Goal: Task Accomplishment & Management: Use online tool/utility

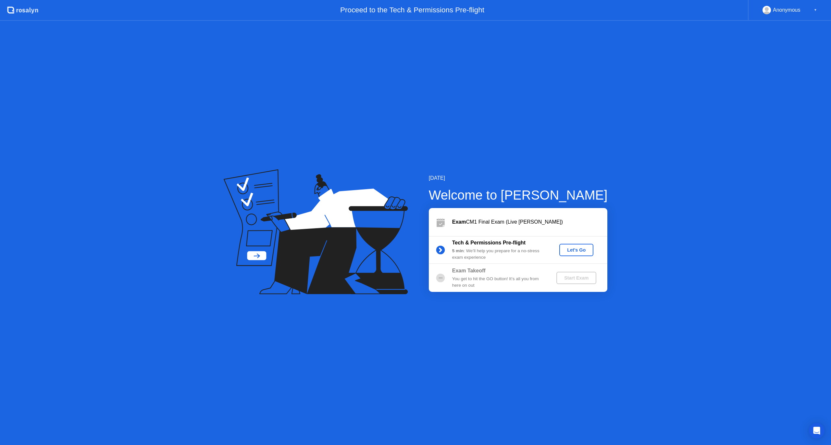
click at [576, 252] on div "Let's Go" at bounding box center [576, 249] width 29 height 5
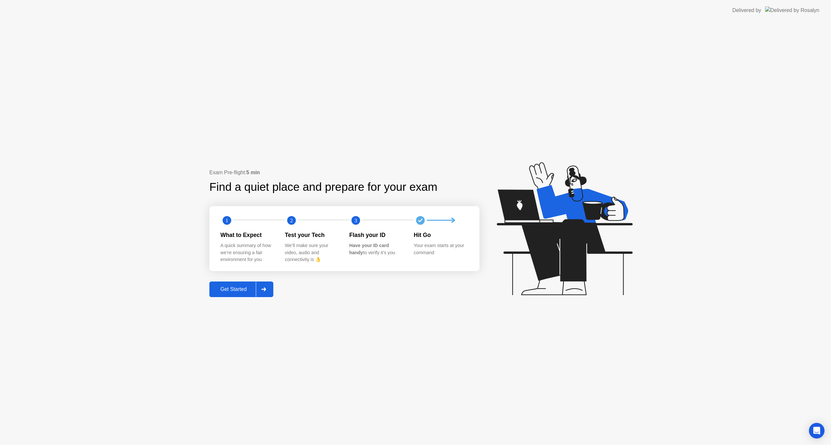
click at [263, 291] on icon at bounding box center [263, 289] width 5 height 4
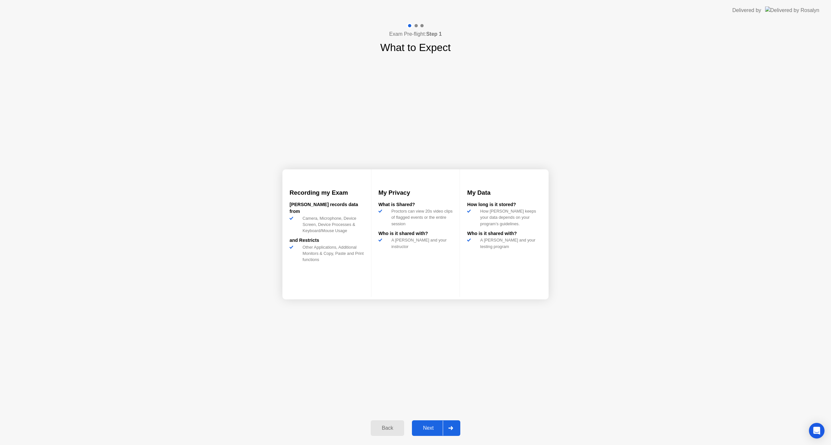
click at [433, 430] on div "Next" at bounding box center [428, 428] width 29 height 6
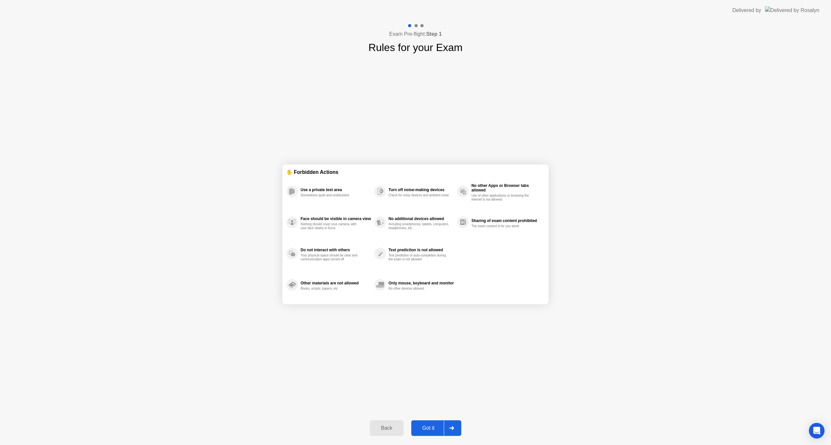
click at [432, 427] on div "Got it" at bounding box center [428, 428] width 31 height 6
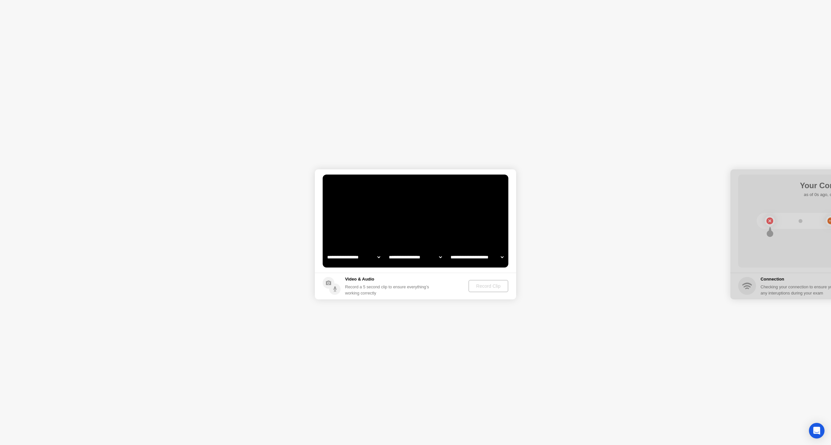
select select "**********"
select select "*******"
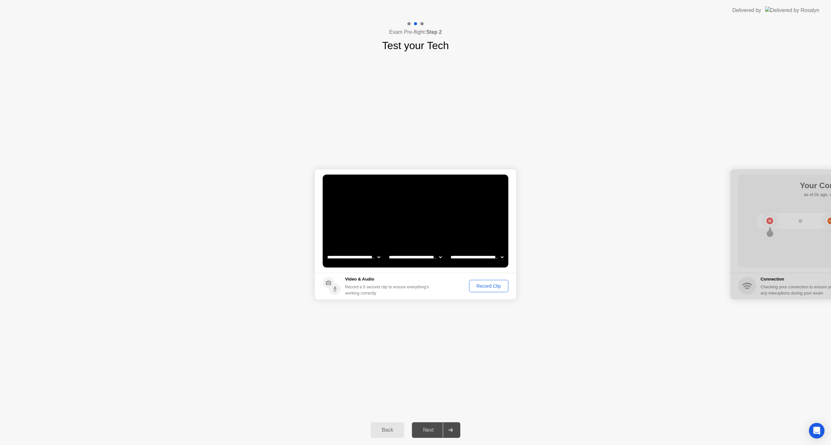
click at [484, 383] on div "**********" at bounding box center [415, 233] width 831 height 361
click at [494, 287] on div "Record Clip" at bounding box center [489, 285] width 35 height 5
click at [462, 286] on div "Replay Clip" at bounding box center [453, 285] width 42 height 5
click at [453, 431] on icon at bounding box center [450, 430] width 5 height 4
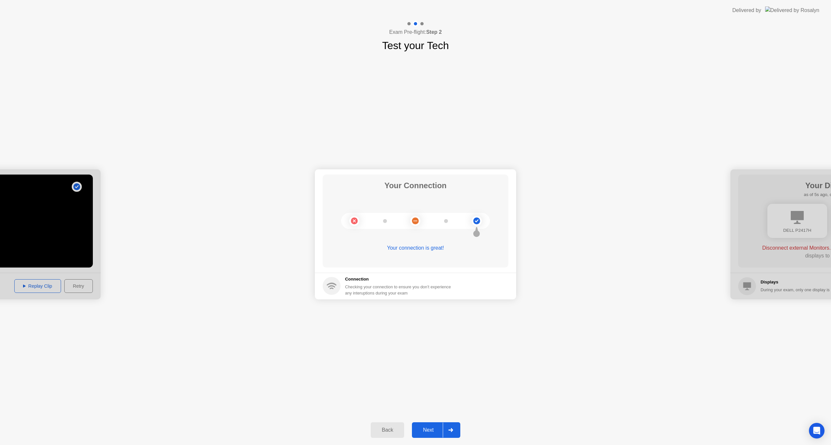
click at [456, 425] on div at bounding box center [451, 429] width 16 height 15
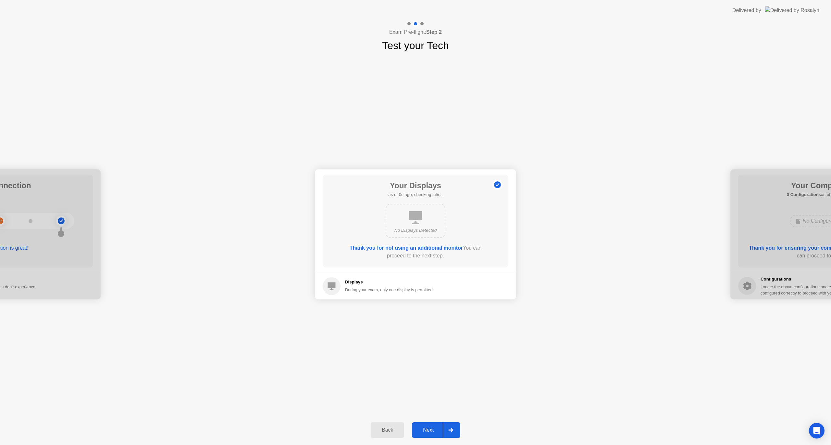
click at [452, 427] on div at bounding box center [451, 429] width 16 height 15
click at [455, 427] on div at bounding box center [451, 429] width 16 height 15
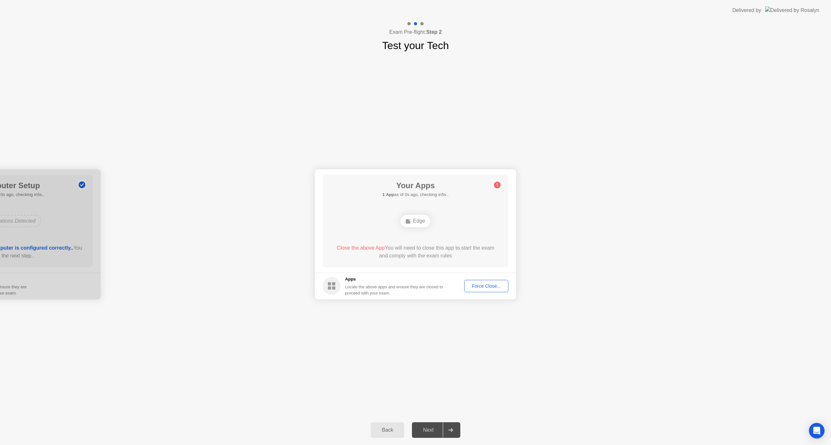
click at [493, 284] on div "Force Close..." at bounding box center [487, 285] width 40 height 5
click at [480, 283] on div "Force Close..." at bounding box center [487, 285] width 40 height 5
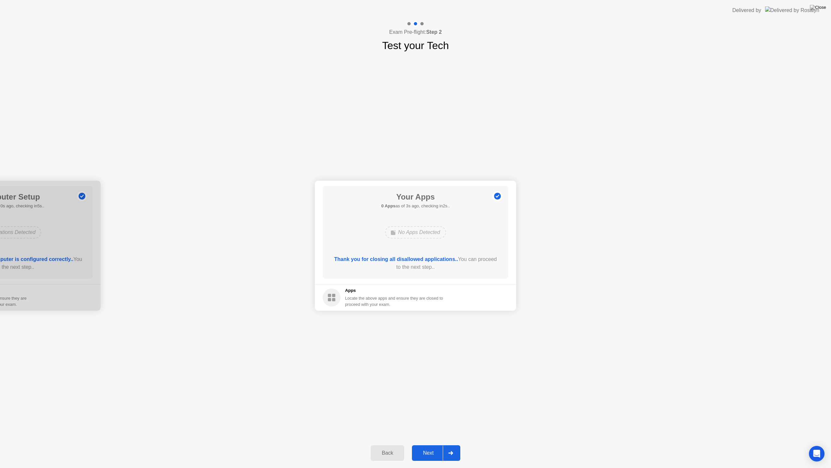
click at [451, 444] on icon at bounding box center [450, 453] width 5 height 4
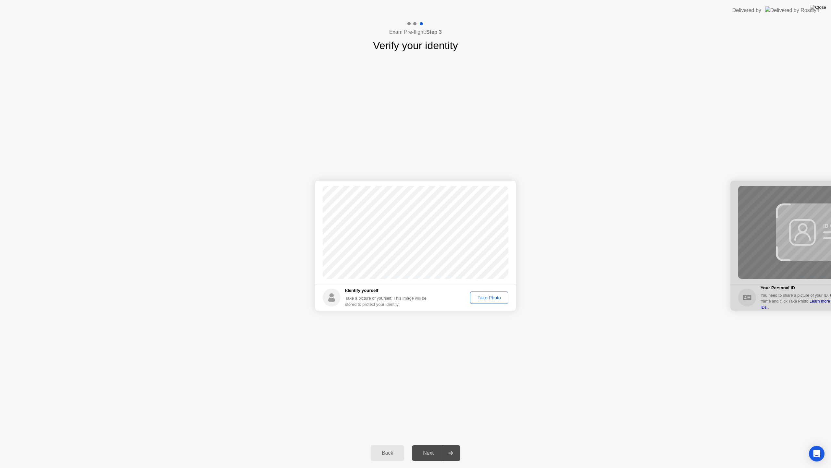
drag, startPoint x: 778, startPoint y: 184, endPoint x: 692, endPoint y: 196, distance: 87.3
click at [496, 292] on button "Take Photo" at bounding box center [489, 297] width 38 height 12
click at [491, 292] on button "Retake" at bounding box center [494, 297] width 30 height 12
click at [491, 296] on div "Take Photo" at bounding box center [490, 297] width 34 height 5
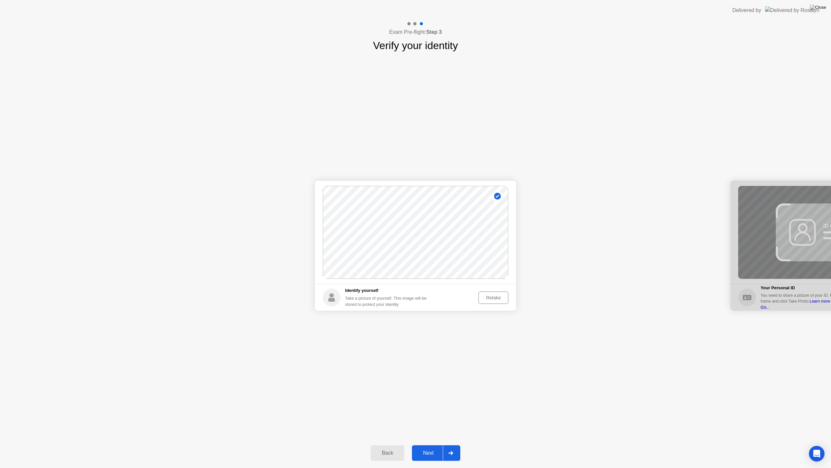
click at [455, 444] on div at bounding box center [451, 452] width 16 height 15
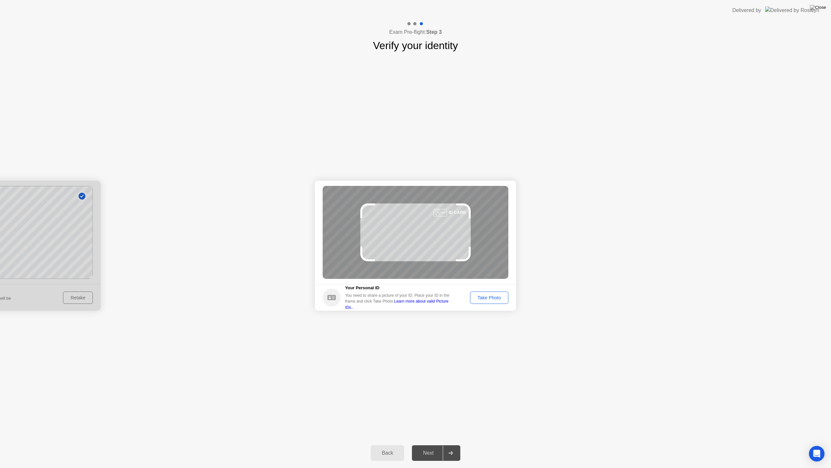
click at [488, 295] on div "Take Photo" at bounding box center [490, 297] width 34 height 5
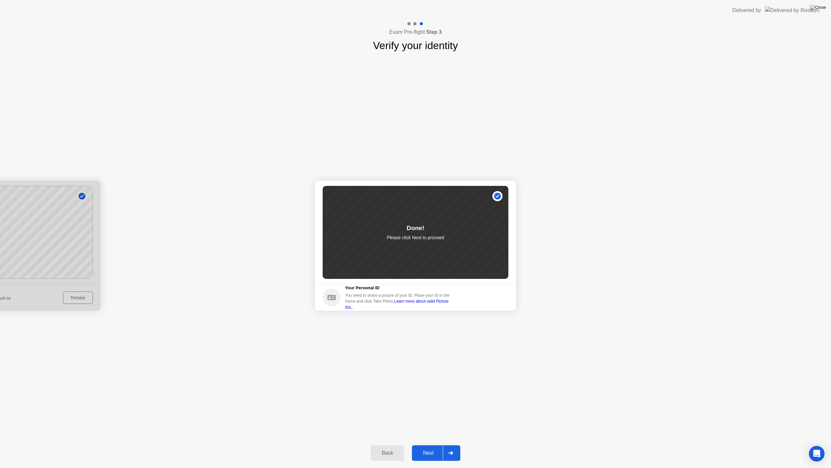
click at [451, 444] on icon at bounding box center [450, 453] width 5 height 4
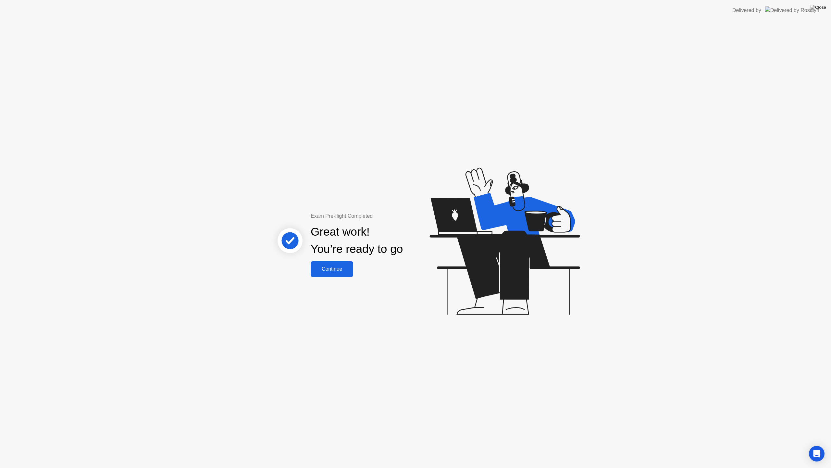
click at [329, 273] on button "Continue" at bounding box center [332, 269] width 43 height 16
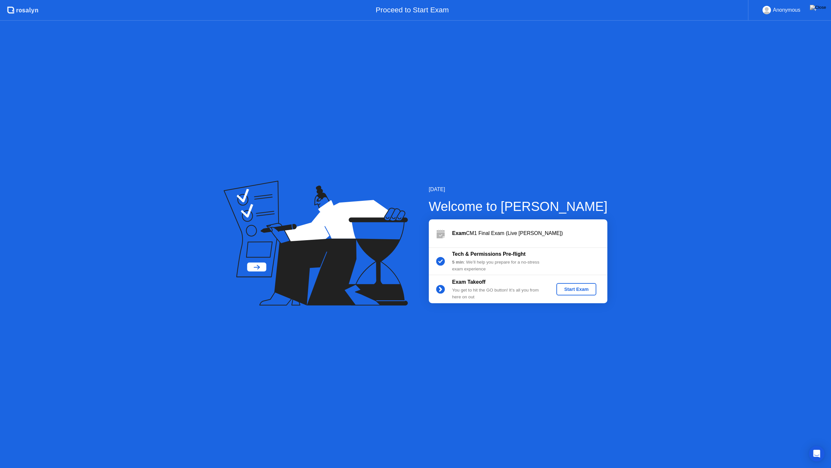
click at [587, 288] on div "Start Exam" at bounding box center [576, 288] width 35 height 5
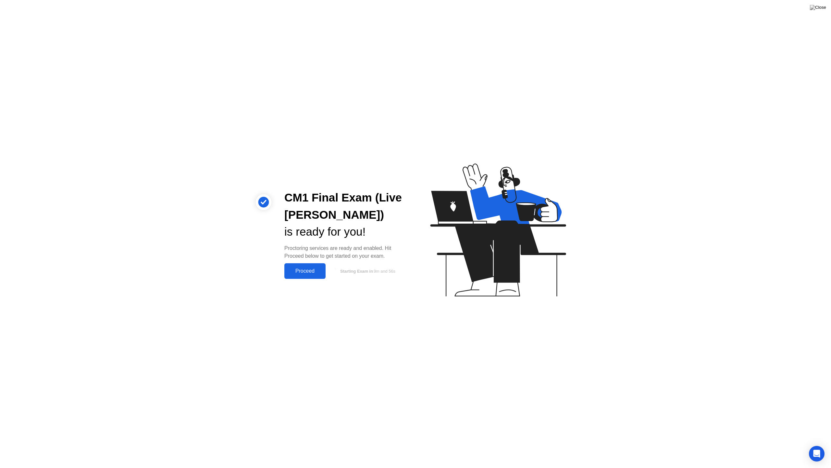
click at [304, 271] on div "Proceed" at bounding box center [304, 271] width 37 height 6
